Goal: Information Seeking & Learning: Learn about a topic

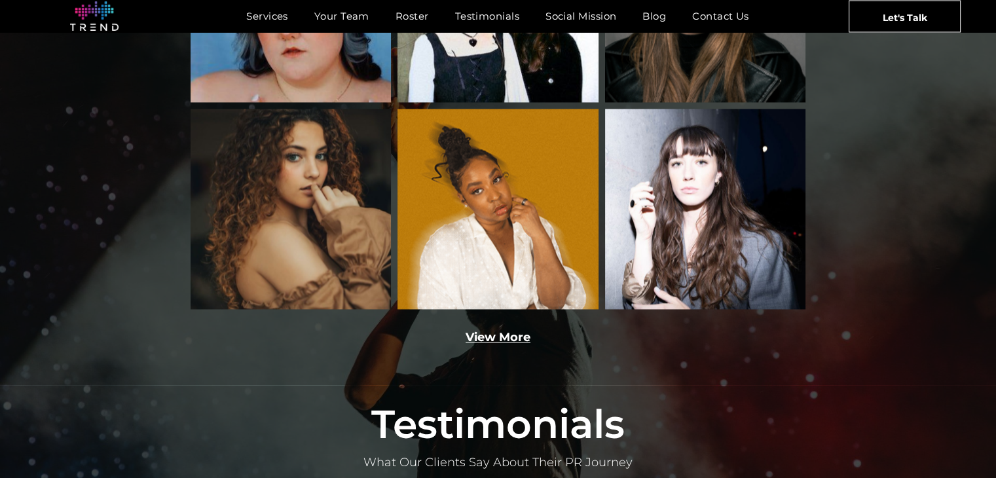
scroll to position [2048, 0]
click at [509, 330] on link "View More" at bounding box center [498, 337] width 65 height 14
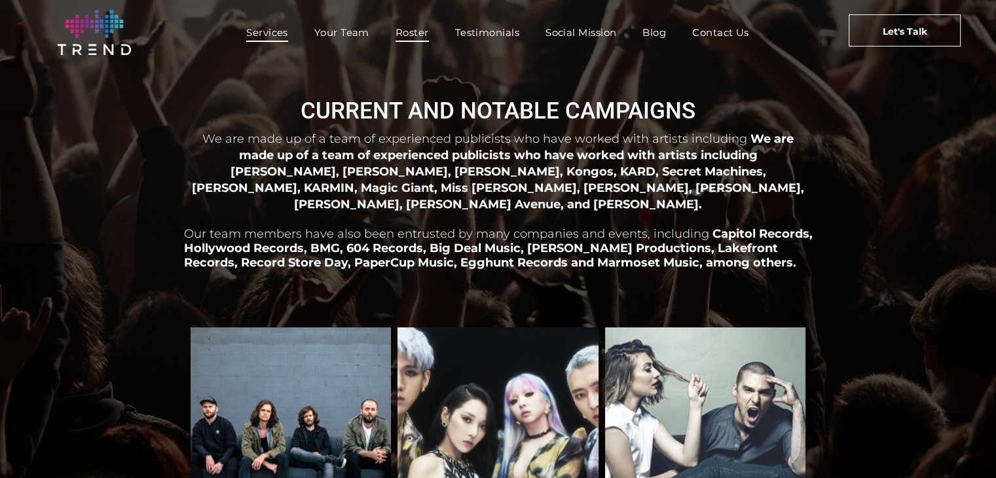
click at [270, 29] on span "Services" at bounding box center [267, 32] width 42 height 19
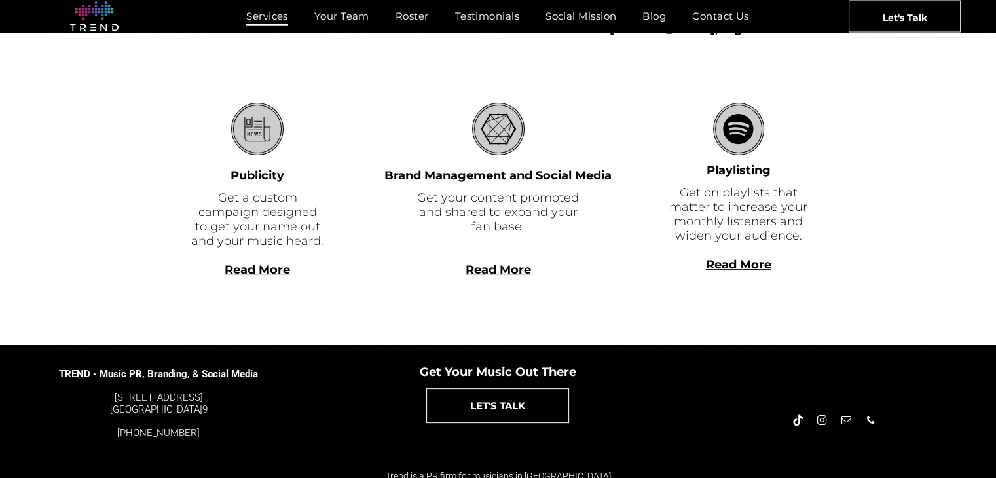
scroll to position [398, 0]
